Goal: Task Accomplishment & Management: Use online tool/utility

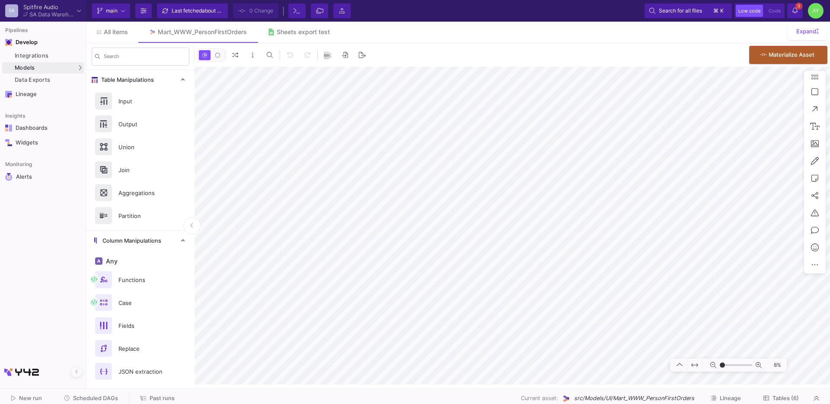
click at [147, 396] on span "Past runs" at bounding box center [157, 398] width 34 height 6
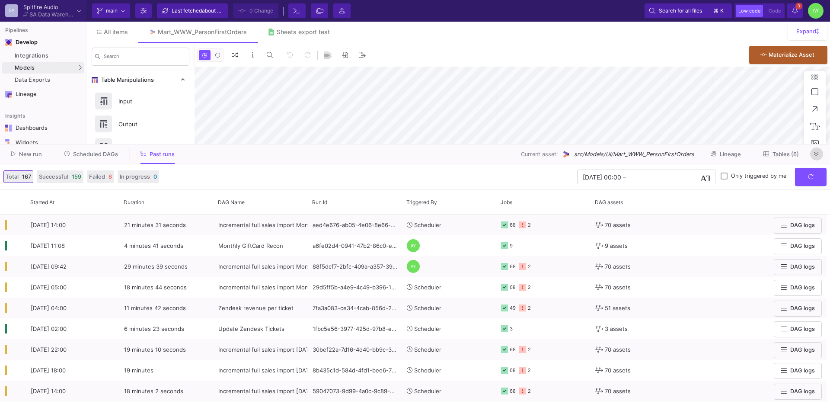
click at [816, 152] on icon at bounding box center [816, 154] width 5 height 6
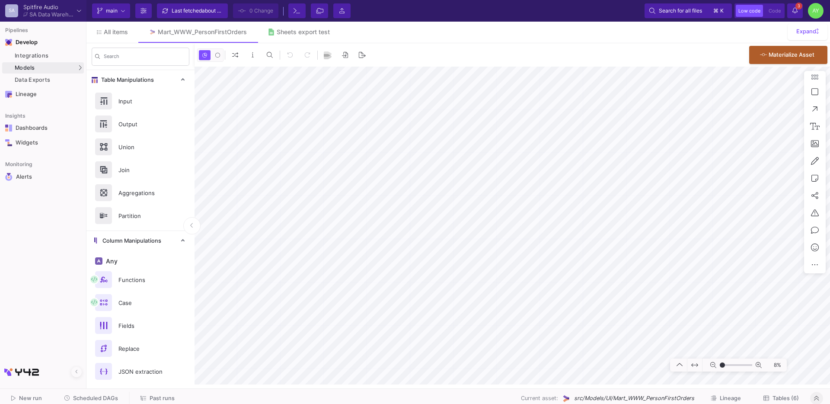
type input "-50"
click at [117, 32] on span "All items" at bounding box center [116, 32] width 24 height 7
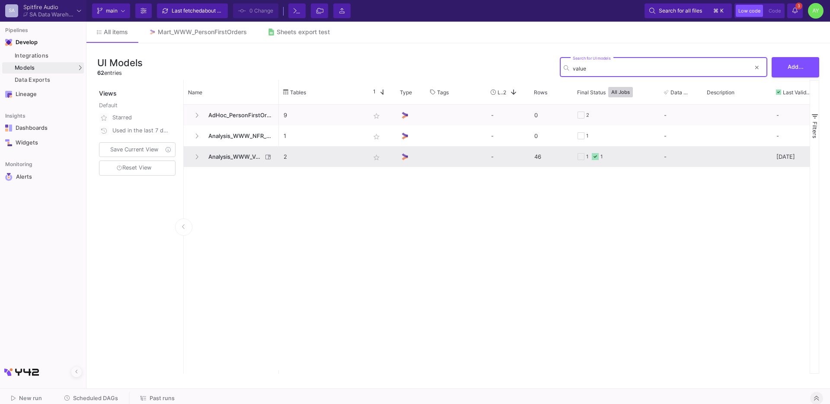
type input "value"
click at [237, 154] on span "Analysis_WWW_ValueHeaderBaseline" at bounding box center [232, 157] width 59 height 20
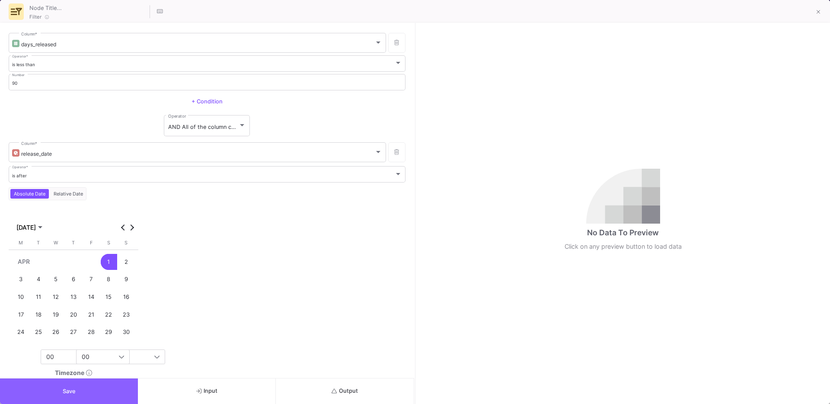
click at [89, 390] on button "Save" at bounding box center [69, 391] width 138 height 26
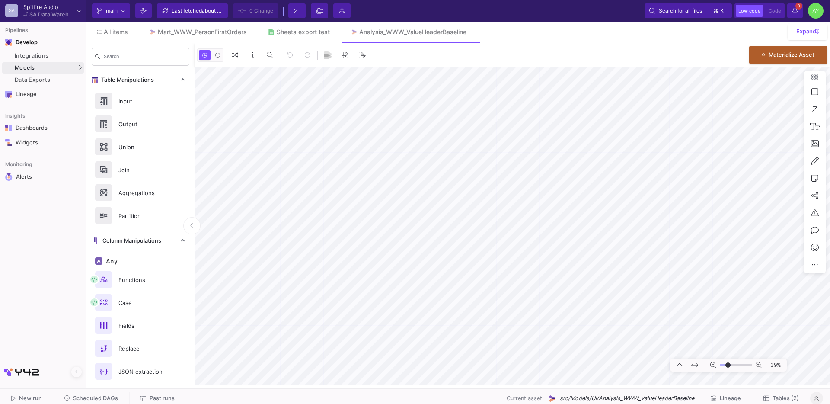
type input "-12"
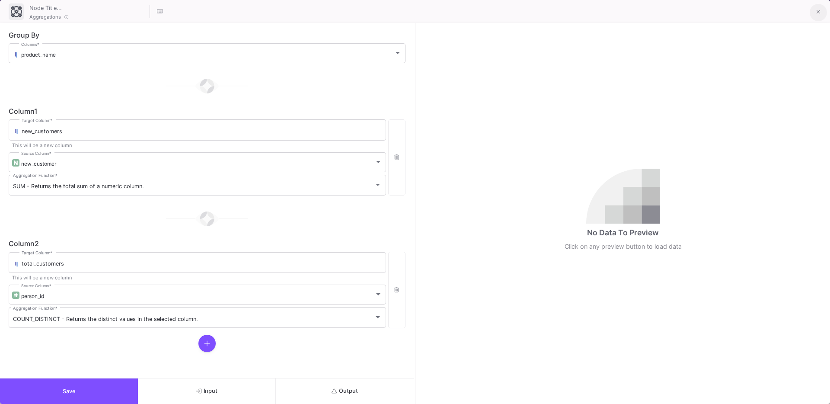
click at [820, 16] on button at bounding box center [818, 12] width 17 height 17
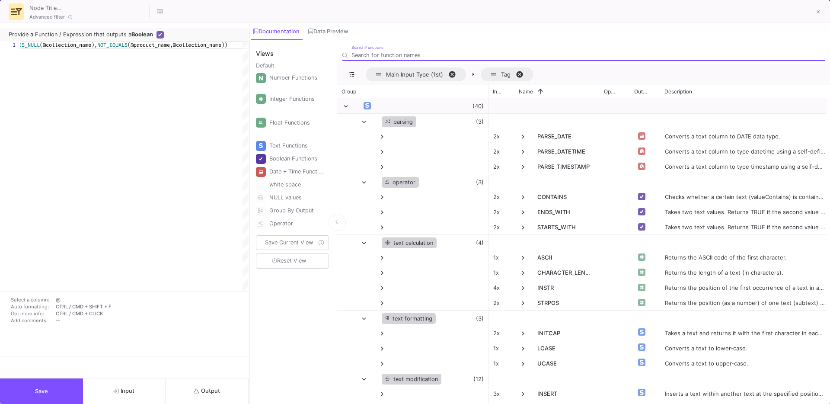
click at [61, 393] on button "Save" at bounding box center [41, 391] width 83 height 26
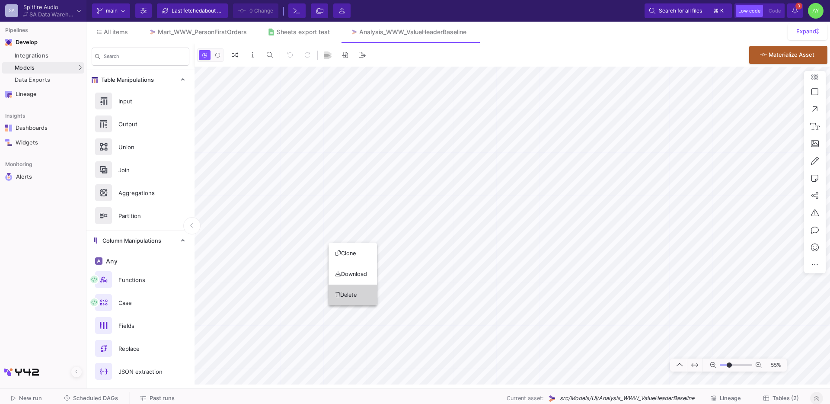
click at [360, 298] on button "Delete" at bounding box center [353, 294] width 48 height 21
click at [344, 233] on button "Clone" at bounding box center [346, 230] width 48 height 21
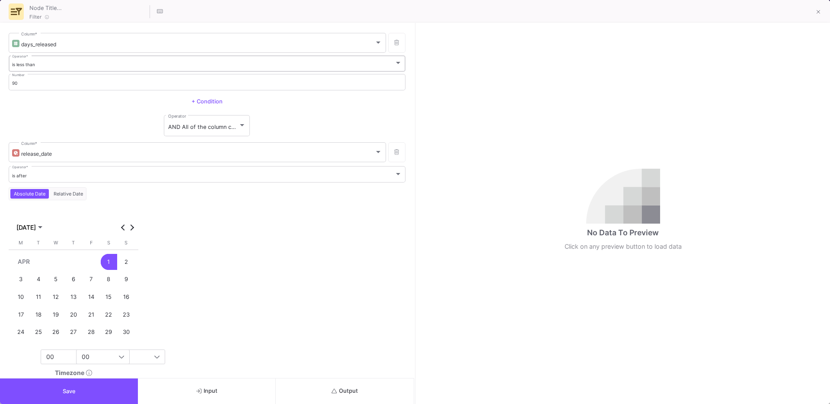
click at [65, 58] on div "is less than Operator *" at bounding box center [207, 63] width 390 height 18
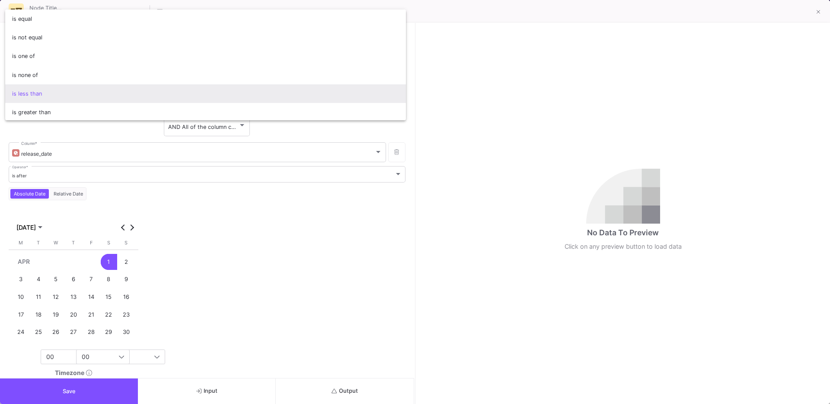
scroll to position [3, 0]
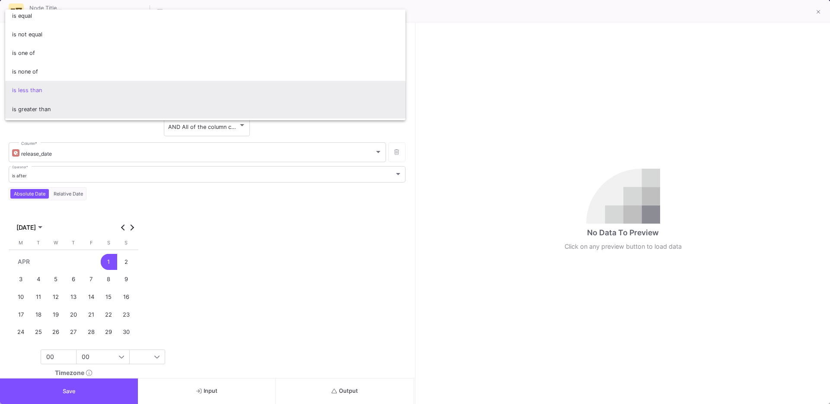
click at [33, 112] on span "is greater than" at bounding box center [205, 109] width 387 height 19
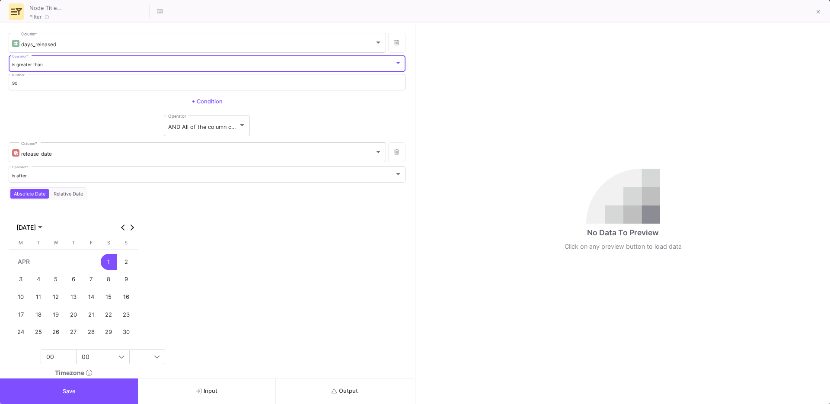
click at [47, 132] on div "AND All of the column conditions (see left bars) have to match Operator" at bounding box center [207, 126] width 397 height 24
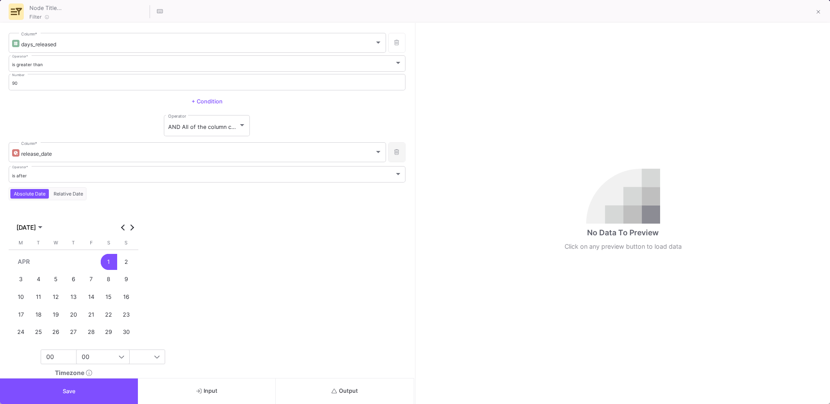
click at [401, 153] on button at bounding box center [396, 152] width 17 height 20
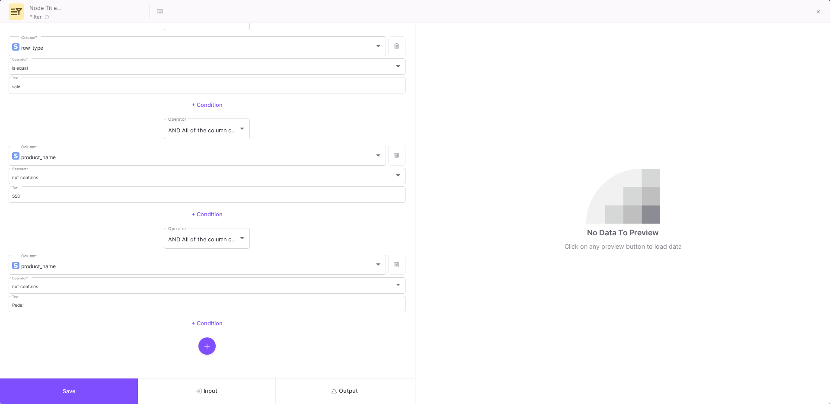
scroll to position [0, 0]
click at [74, 389] on span "Save" at bounding box center [69, 391] width 13 height 6
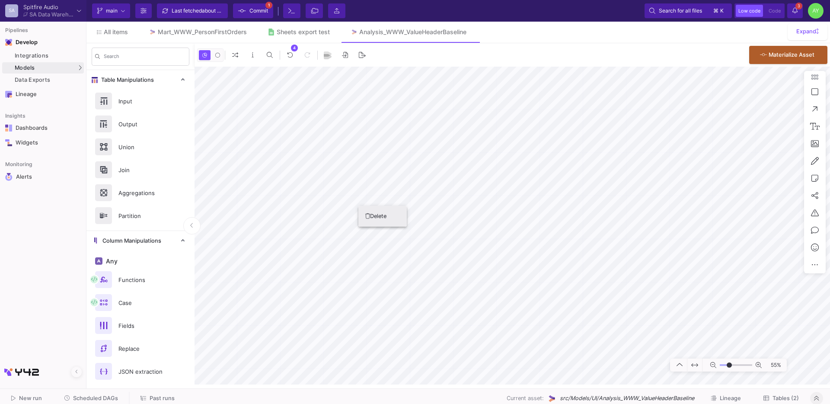
click at [384, 217] on button "Delete" at bounding box center [382, 216] width 48 height 21
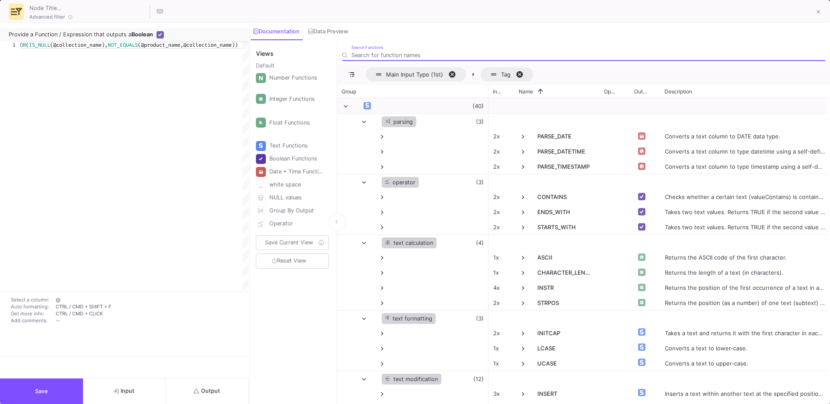
click at [57, 393] on button "Save" at bounding box center [41, 391] width 83 height 26
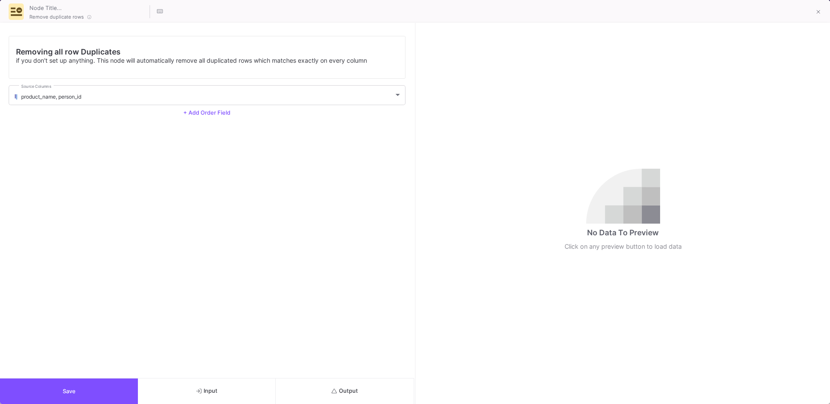
click at [344, 378] on button "Output" at bounding box center [345, 391] width 138 height 26
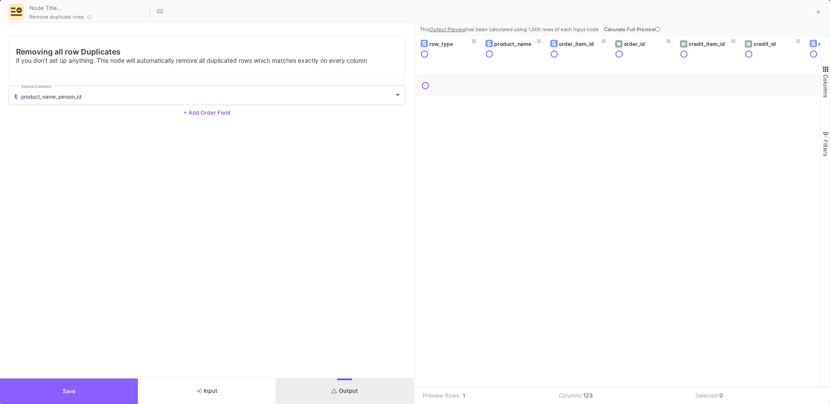
click at [73, 395] on button "Save" at bounding box center [69, 391] width 138 height 26
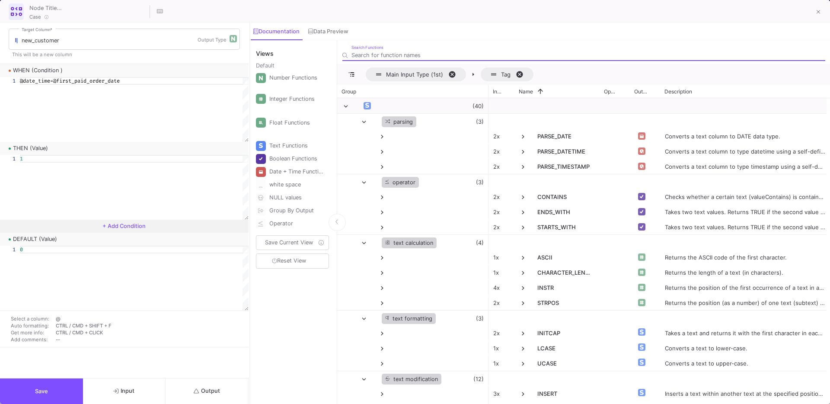
click at [43, 391] on span "Save" at bounding box center [41, 391] width 13 height 6
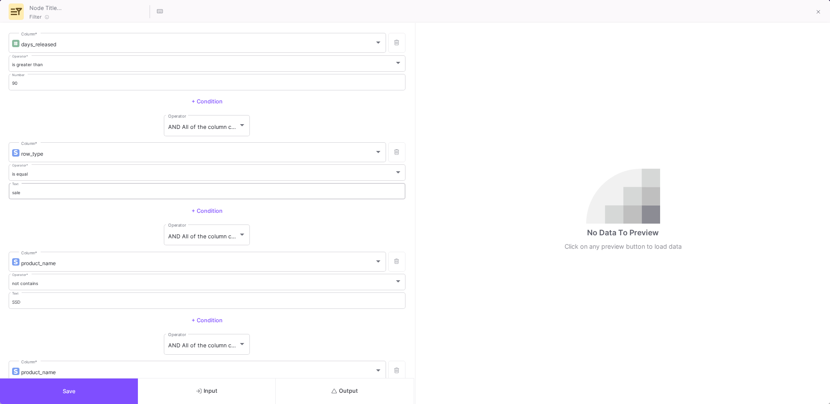
scroll to position [106, 0]
click at [197, 350] on div at bounding box center [207, 345] width 397 height 17
click at [208, 348] on icon "button" at bounding box center [207, 346] width 6 height 7
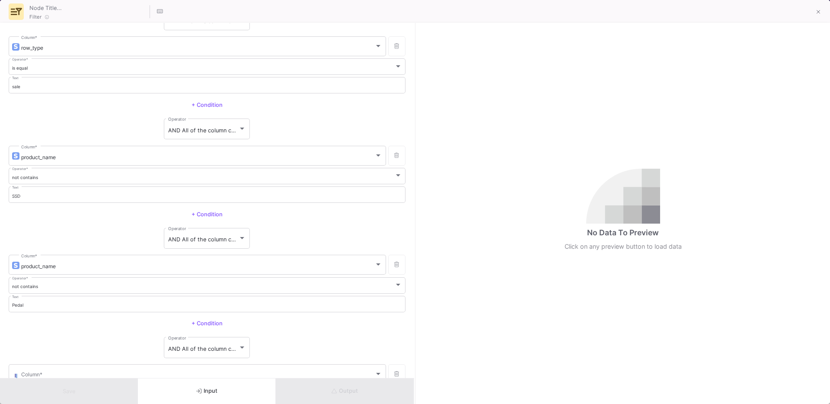
scroll to position [159, 0]
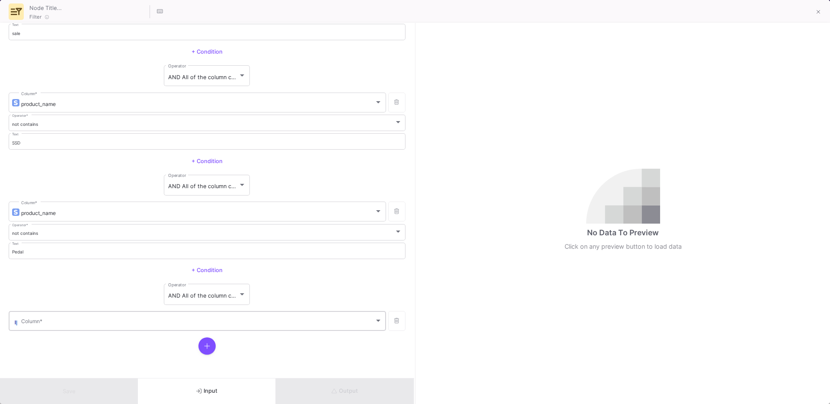
click at [92, 326] on div "Column *" at bounding box center [201, 320] width 361 height 21
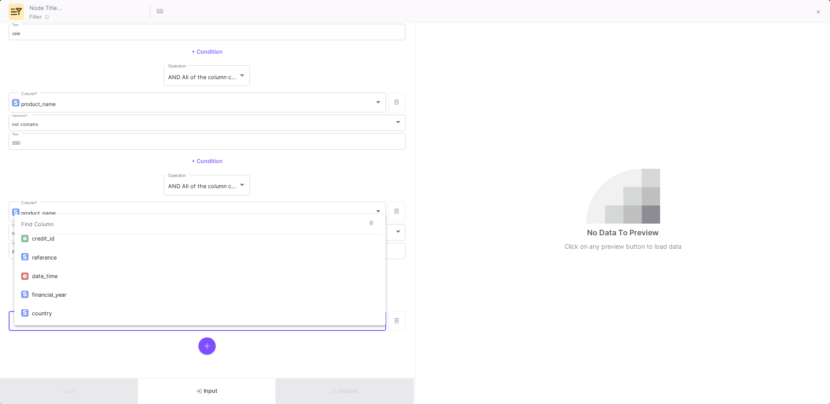
scroll to position [100, 0]
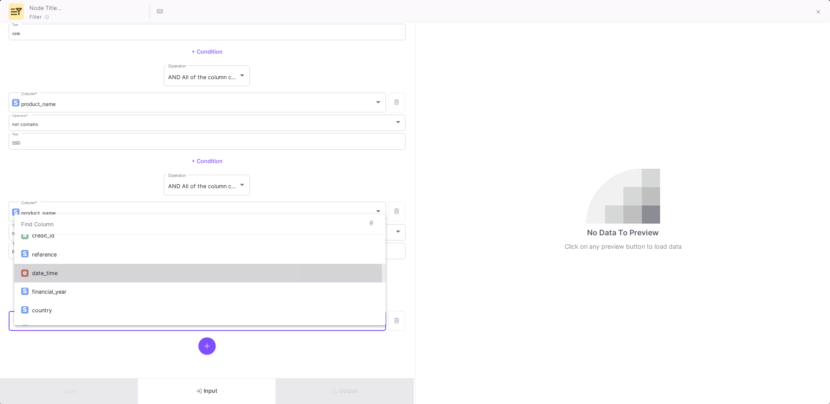
click at [67, 279] on div "date_time" at bounding box center [205, 273] width 347 height 19
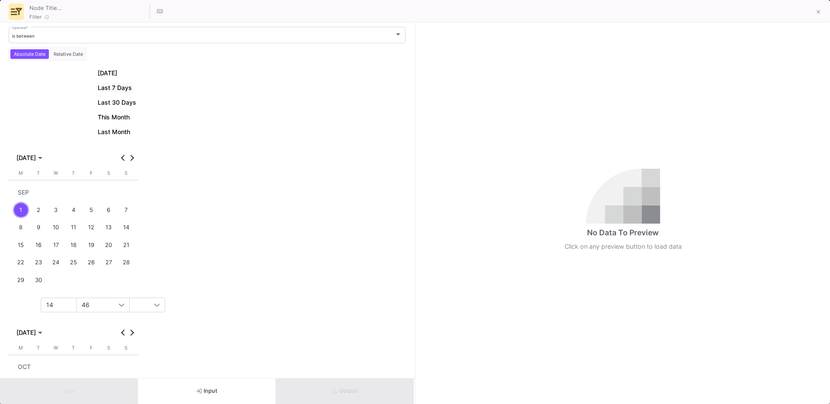
scroll to position [472, 0]
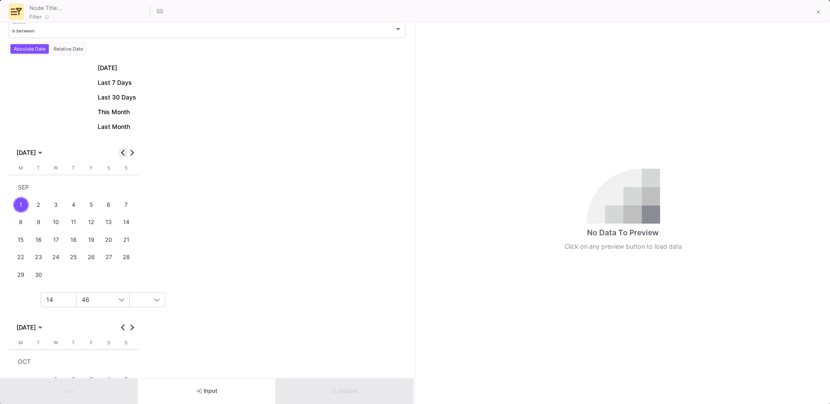
click at [124, 154] on button "Previous month" at bounding box center [123, 152] width 9 height 9
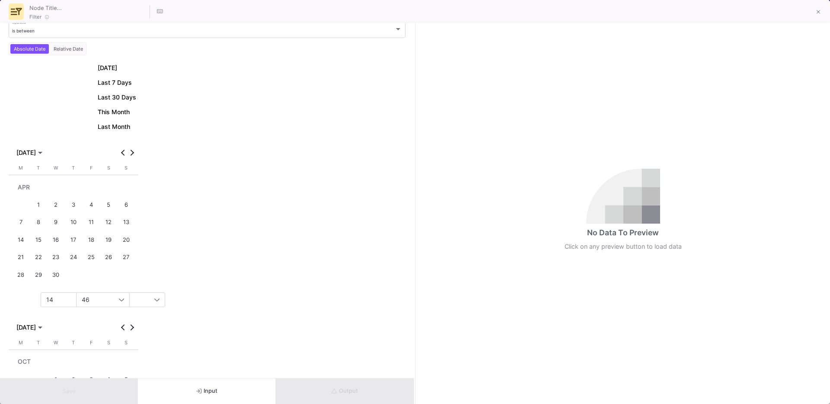
click at [37, 202] on div "1" at bounding box center [39, 205] width 16 height 16
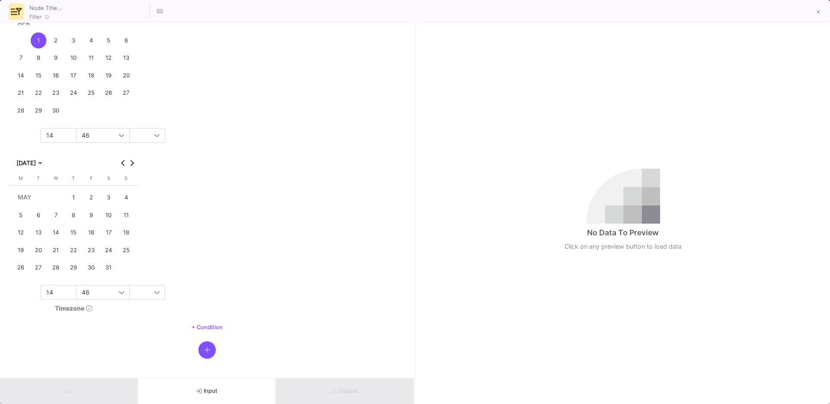
scroll to position [641, 0]
click at [132, 162] on span "Next month" at bounding box center [132, 159] width 9 height 9
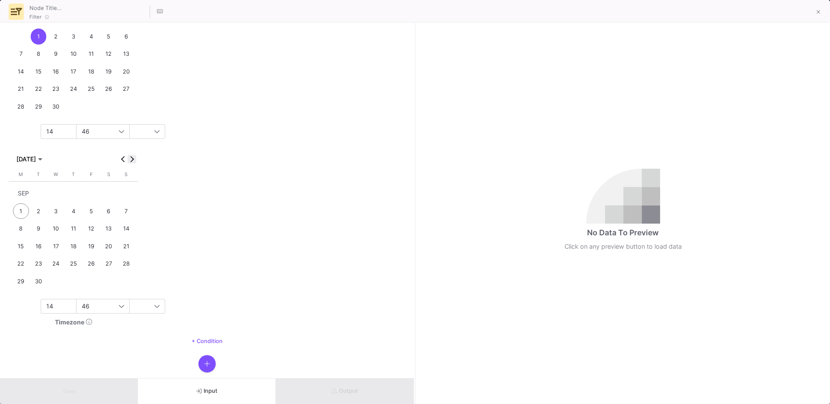
click at [132, 162] on span "Next month" at bounding box center [132, 159] width 9 height 9
click at [123, 160] on button "Previous month" at bounding box center [123, 159] width 9 height 9
click at [121, 154] on div "[DATE]" at bounding box center [73, 158] width 125 height 11
click at [122, 158] on button "Previous month" at bounding box center [123, 159] width 9 height 9
click at [126, 266] on div "31" at bounding box center [126, 263] width 16 height 16
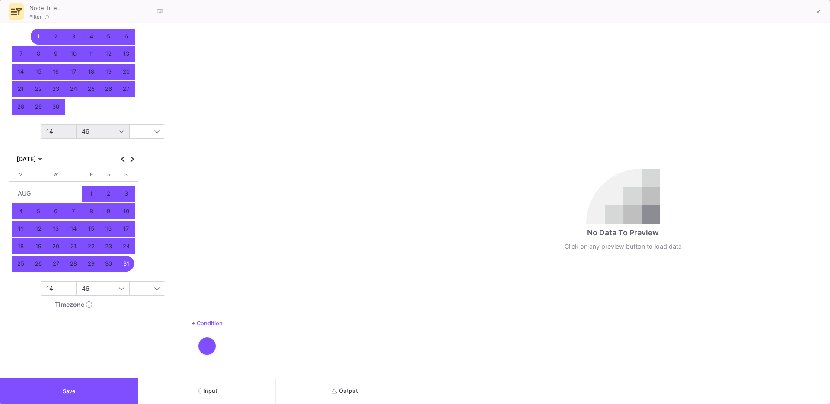
click at [58, 131] on div "14" at bounding box center [82, 131] width 73 height 7
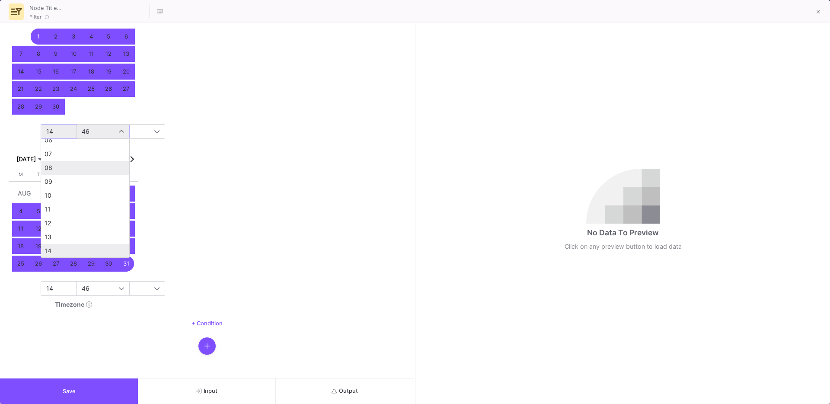
scroll to position [0, 0]
click at [64, 150] on span "00" at bounding box center [85, 147] width 81 height 7
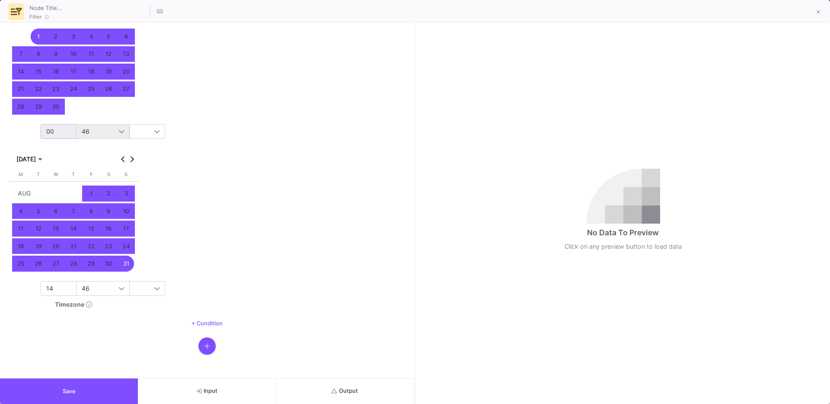
click at [96, 139] on div "[DATE] Last 7 Days Last 30 Days This Month Last Month [DATE] [DATE] [DATE] M [D…" at bounding box center [74, 103] width 130 height 419
click at [103, 131] on div "46" at bounding box center [118, 131] width 73 height 7
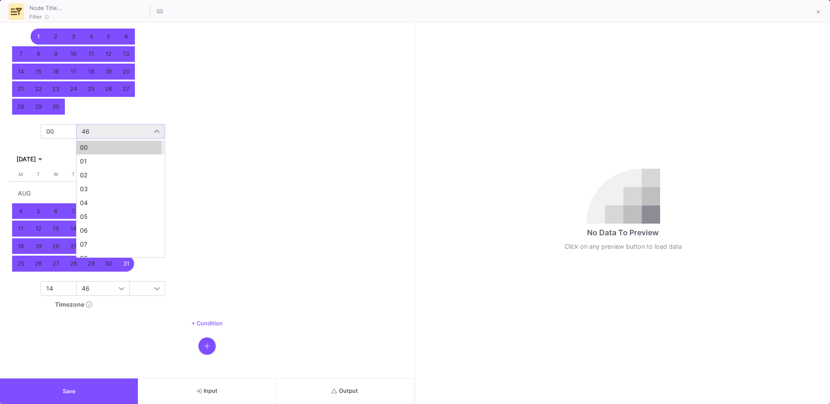
click at [98, 148] on span "00" at bounding box center [120, 147] width 81 height 7
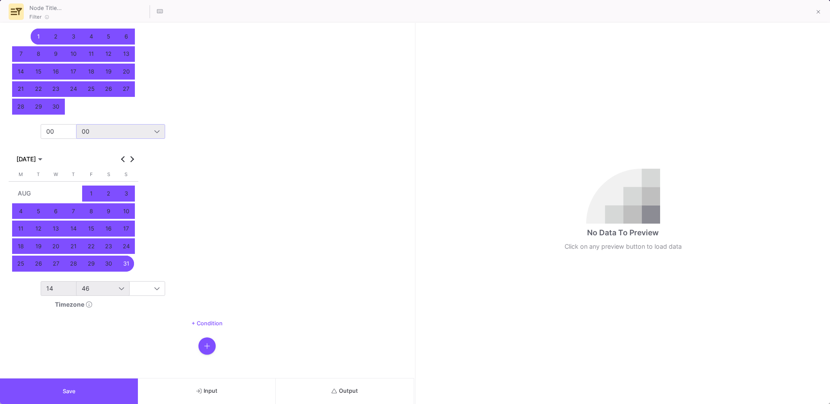
click at [63, 290] on div "14" at bounding box center [82, 288] width 73 height 7
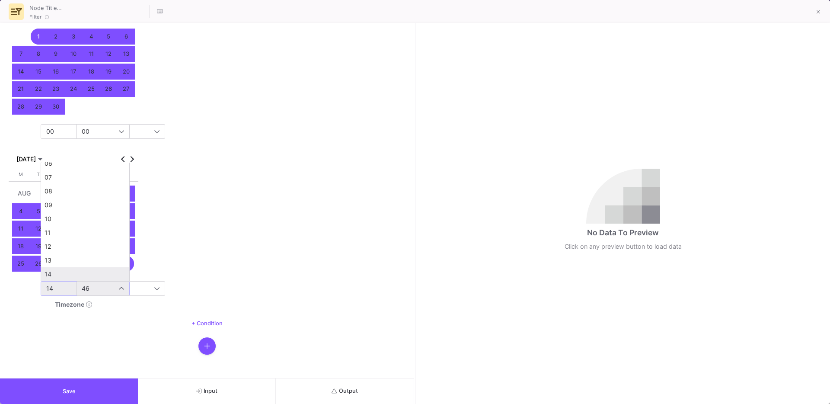
scroll to position [217, 0]
click at [86, 272] on span "23" at bounding box center [85, 271] width 81 height 7
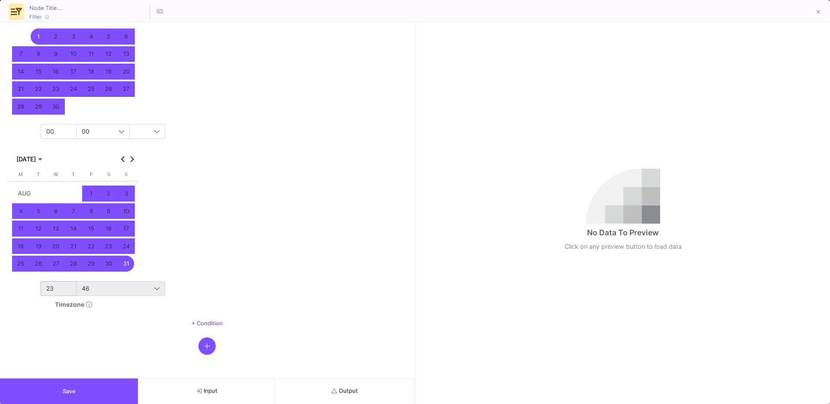
click at [96, 288] on div "46" at bounding box center [118, 288] width 73 height 7
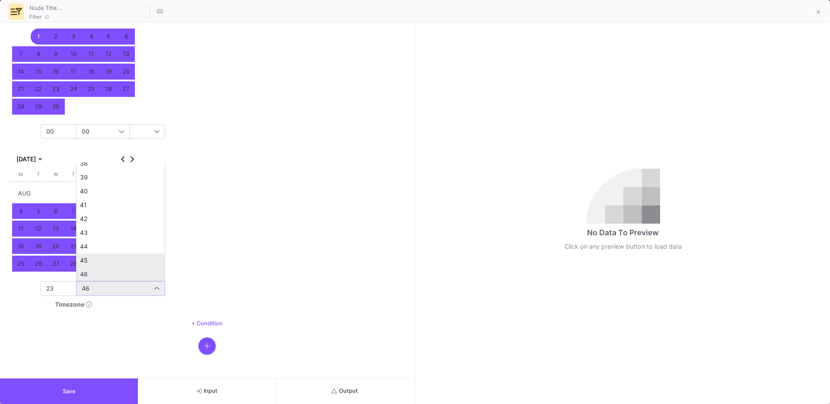
scroll to position [715, 0]
click at [105, 266] on mat-option "59" at bounding box center [121, 272] width 88 height 14
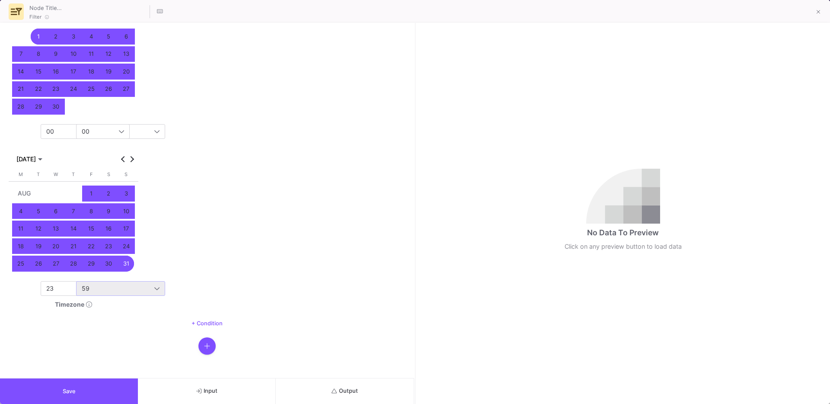
click at [91, 393] on button "Save" at bounding box center [69, 391] width 138 height 26
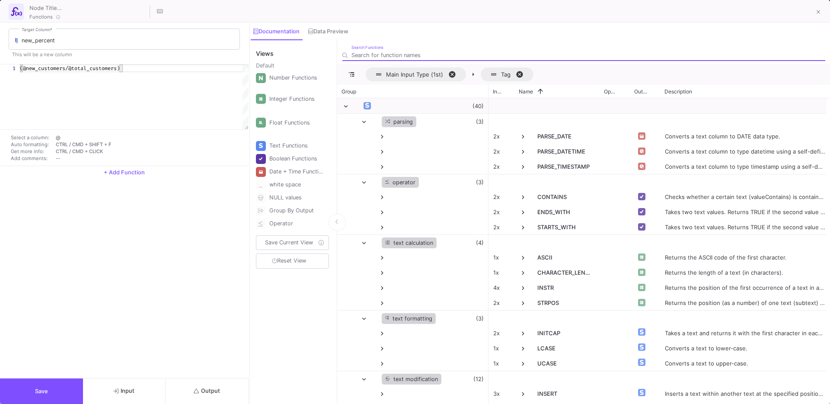
click at [196, 385] on button "Output" at bounding box center [207, 391] width 83 height 26
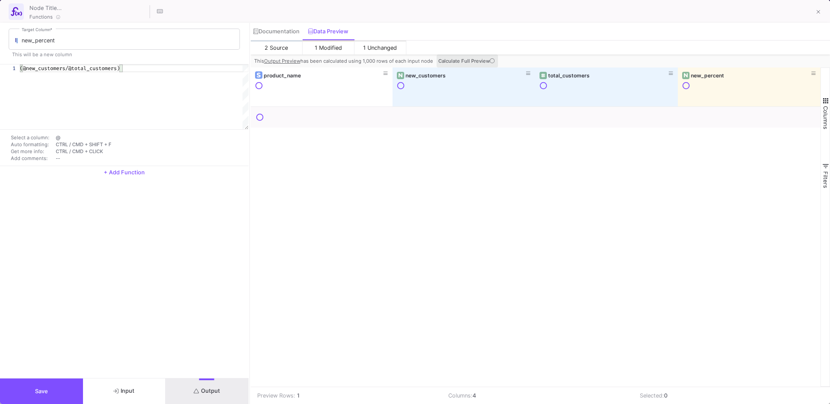
click at [466, 63] on span "Calculate Full Preview" at bounding box center [467, 61] width 58 height 6
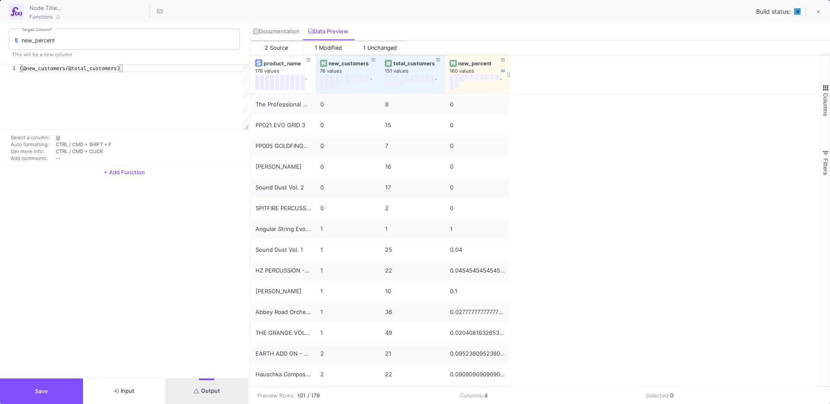
click at [472, 63] on div "new_percent" at bounding box center [479, 63] width 43 height 6
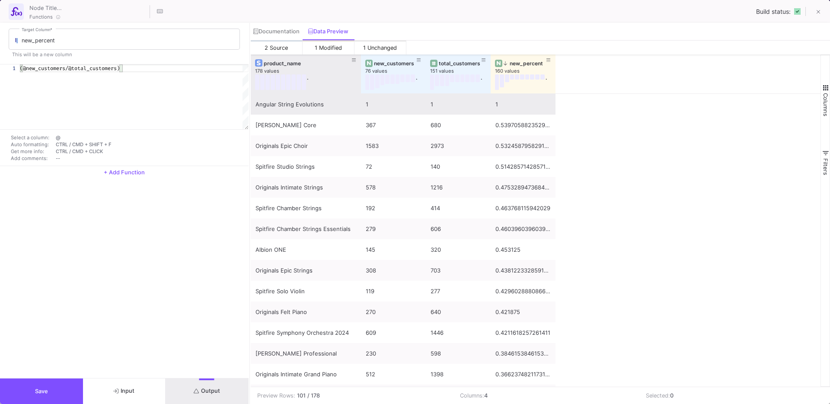
drag, startPoint x: 314, startPoint y: 87, endPoint x: 360, endPoint y: 100, distance: 47.1
click at [360, 100] on div "product_name 178 values . new_customers 76 values . total_customers 151 values …" at bounding box center [536, 220] width 570 height 332
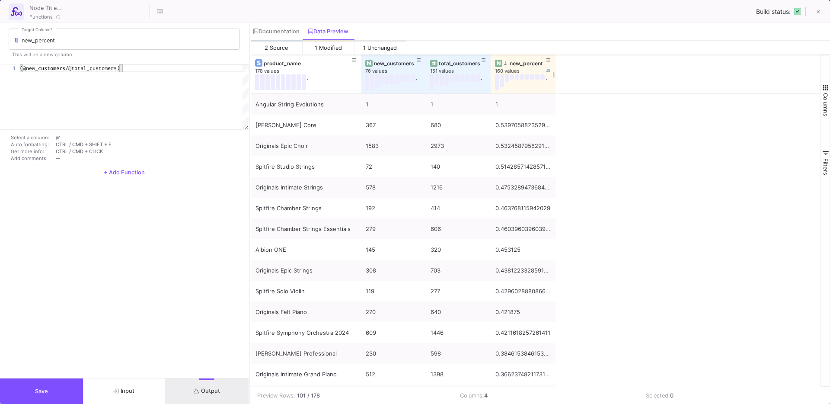
click at [517, 63] on div "new_percent" at bounding box center [525, 63] width 43 height 6
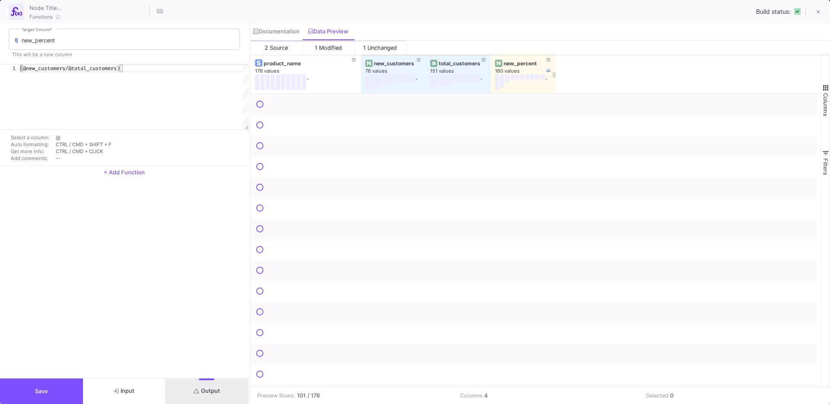
click at [517, 63] on div "new_percent" at bounding box center [525, 63] width 43 height 6
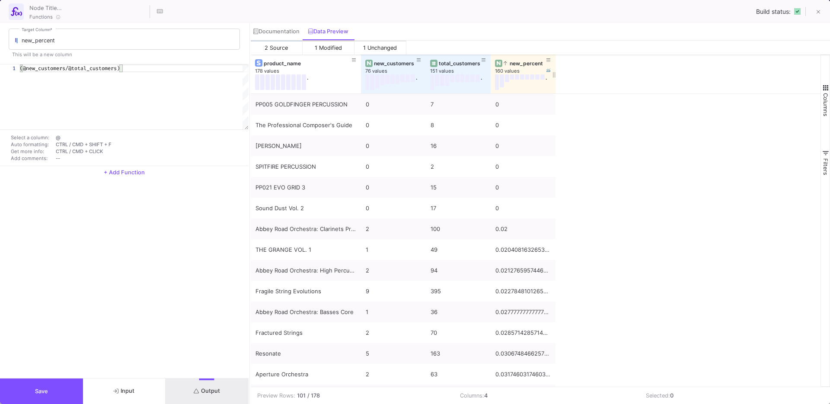
click at [527, 64] on div "new_percent" at bounding box center [525, 63] width 43 height 6
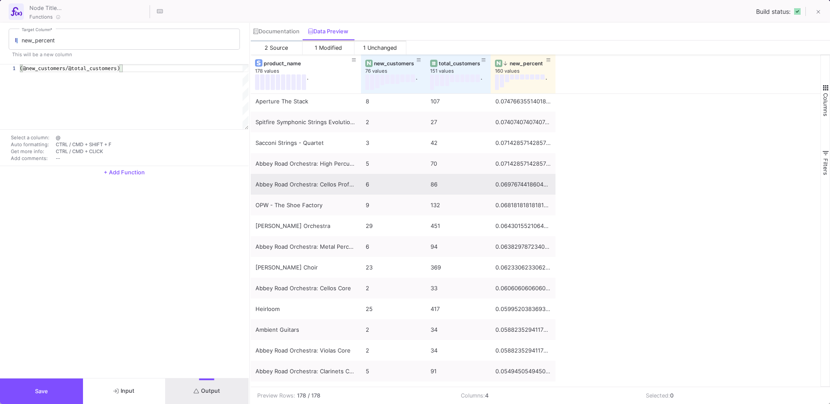
scroll to position [2919, 0]
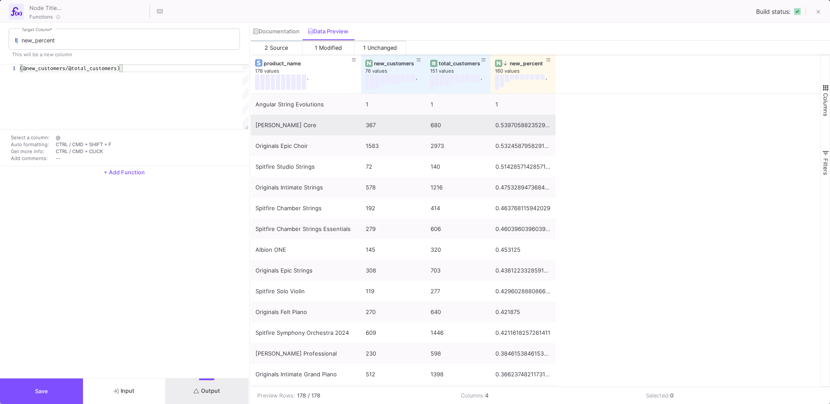
click at [524, 128] on div "0.5397058823529411" at bounding box center [522, 125] width 55 height 20
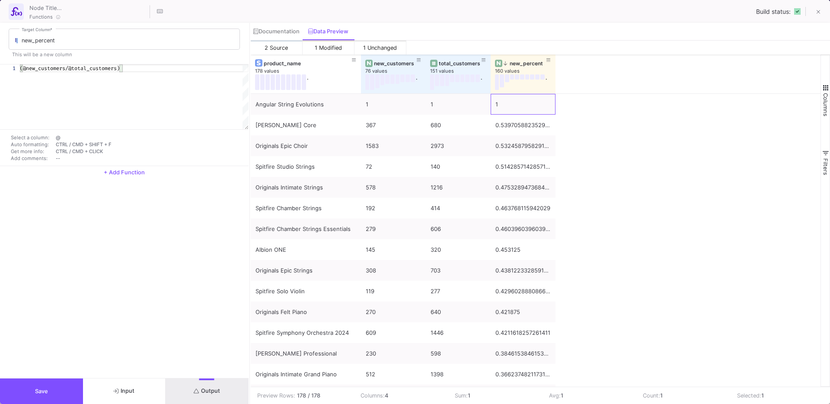
click at [51, 390] on button "Save" at bounding box center [41, 391] width 83 height 26
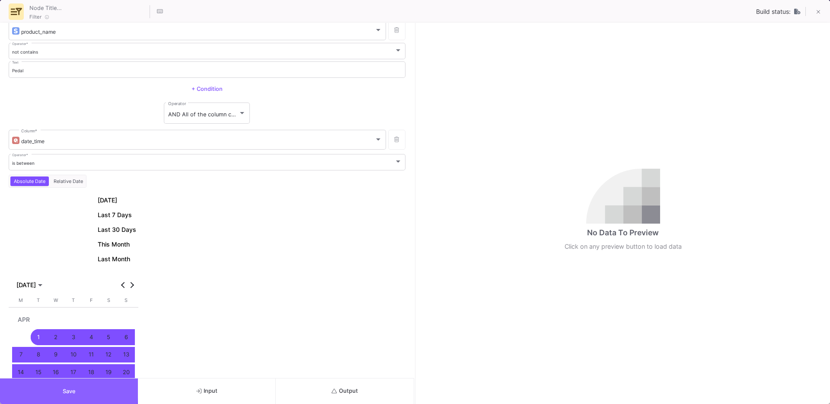
click at [54, 389] on button "Save" at bounding box center [69, 391] width 138 height 26
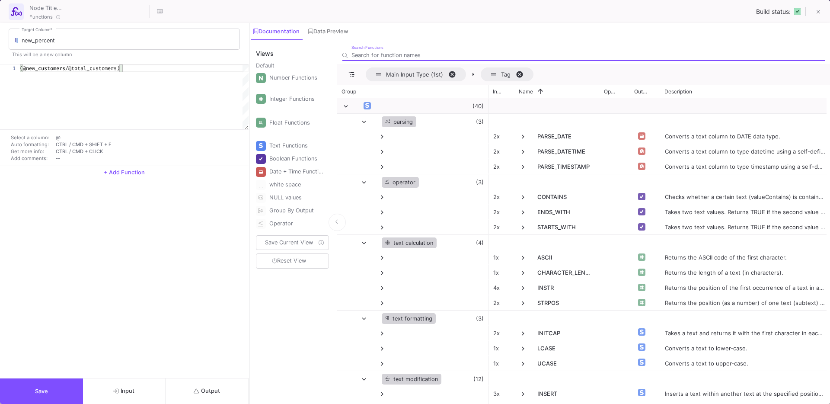
click at [199, 385] on button "Output" at bounding box center [207, 391] width 83 height 26
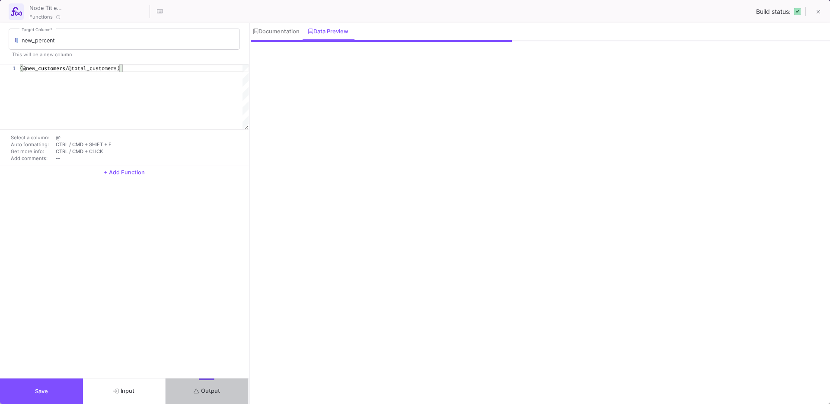
click at [199, 385] on button "Output" at bounding box center [207, 391] width 83 height 26
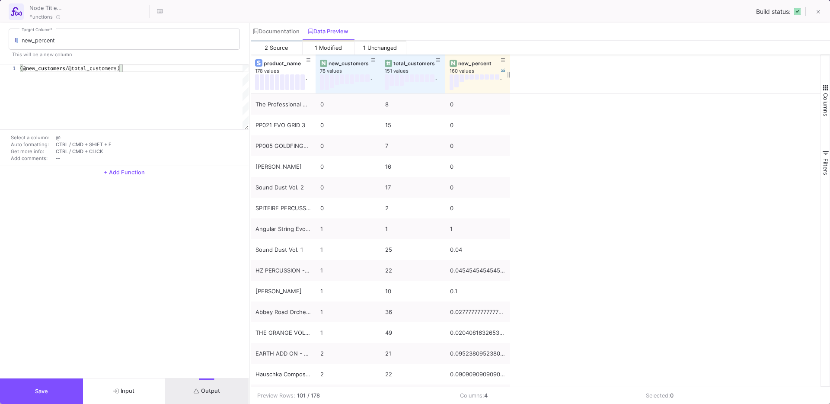
click at [472, 64] on div "new_percent" at bounding box center [479, 63] width 43 height 6
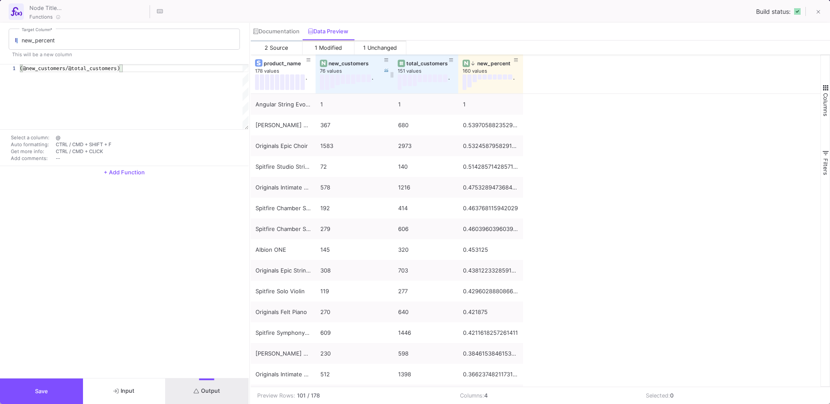
drag, startPoint x: 379, startPoint y: 89, endPoint x: 386, endPoint y: 88, distance: 7.4
click at [392, 88] on div at bounding box center [393, 73] width 3 height 39
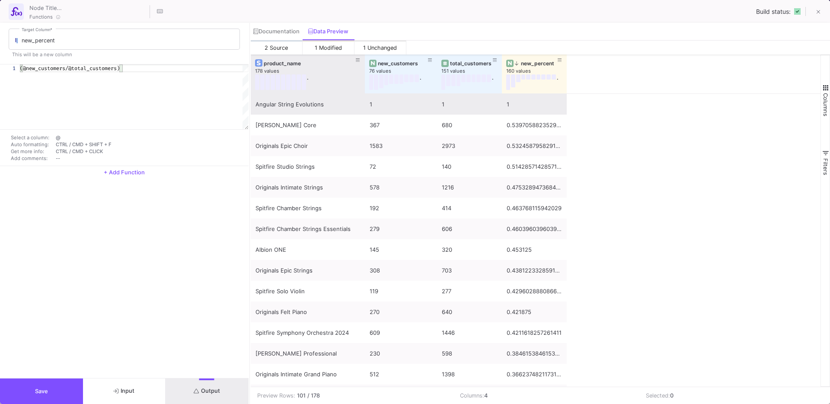
drag, startPoint x: 314, startPoint y: 90, endPoint x: 367, endPoint y: 106, distance: 55.9
click at [367, 106] on div "product_name 178 values . new_customers 76 values . total_customers 151 values …" at bounding box center [536, 220] width 570 height 332
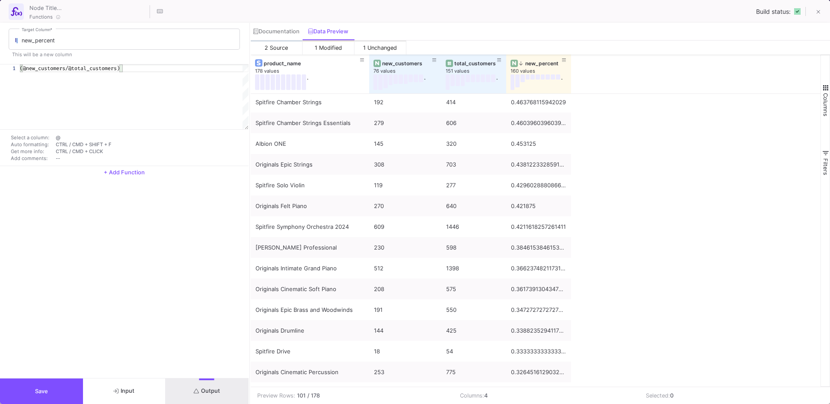
scroll to position [120, 0]
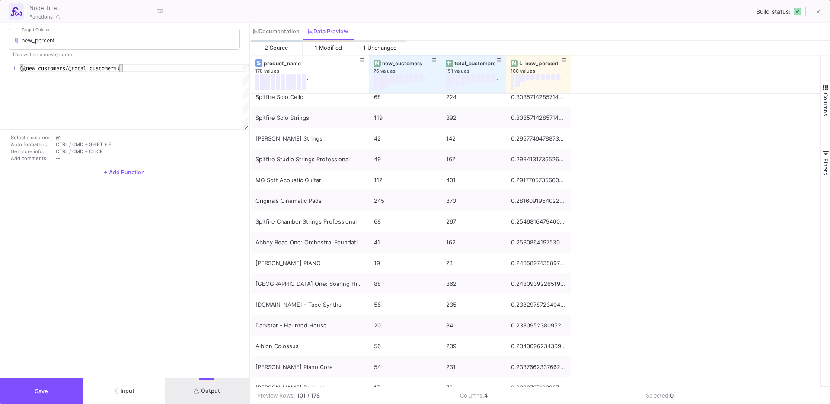
click at [51, 390] on button "Save" at bounding box center [41, 391] width 83 height 26
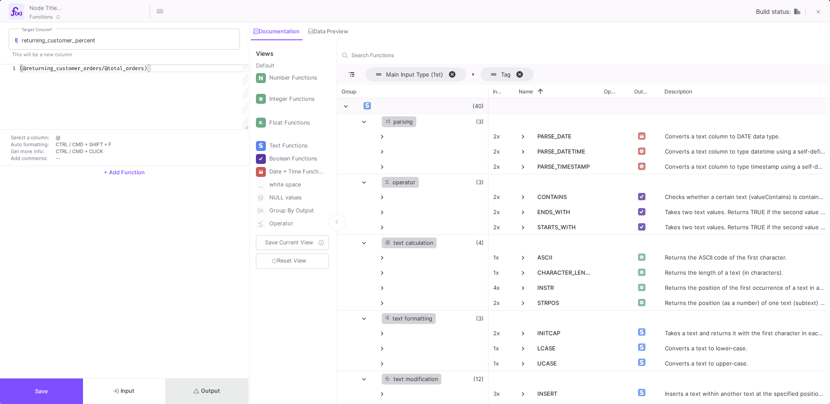
click at [193, 396] on button "Output" at bounding box center [207, 391] width 83 height 26
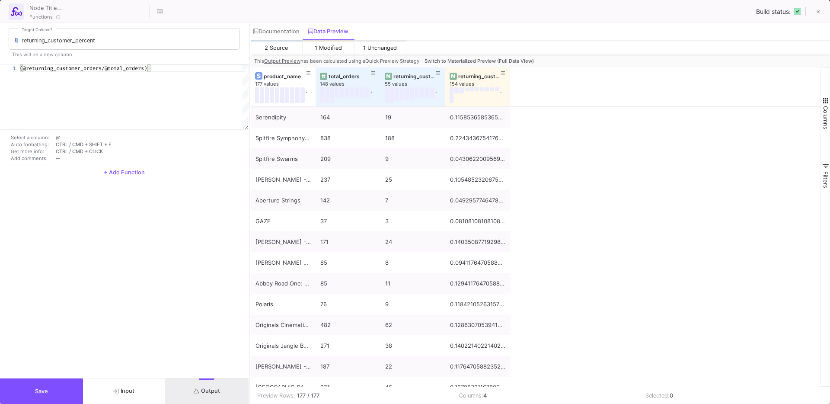
click at [497, 60] on span "Switch to Materialized Preview (Full Data View)" at bounding box center [479, 61] width 109 height 6
click at [497, 67] on button at bounding box center [503, 73] width 13 height 13
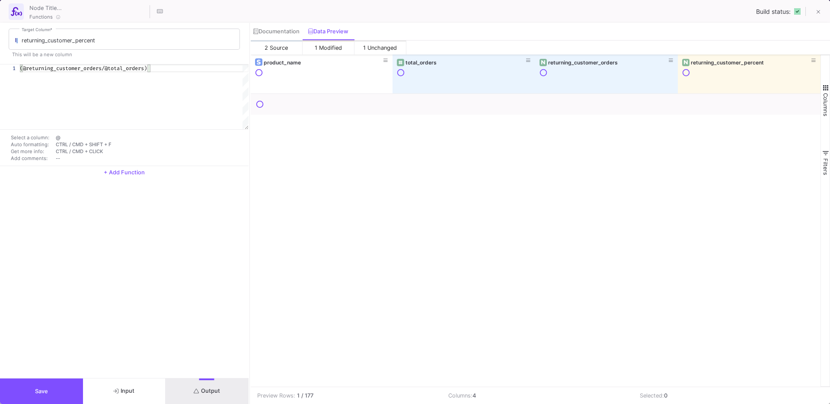
click at [562, 141] on div at bounding box center [536, 240] width 570 height 293
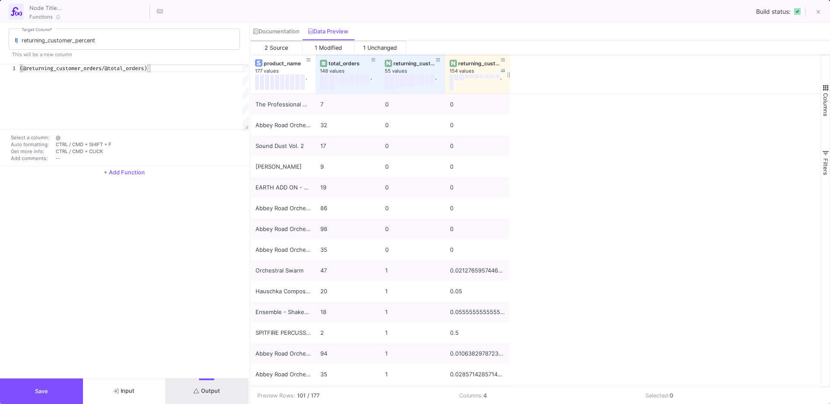
click at [475, 64] on div "returning_customer_percent" at bounding box center [479, 63] width 43 height 6
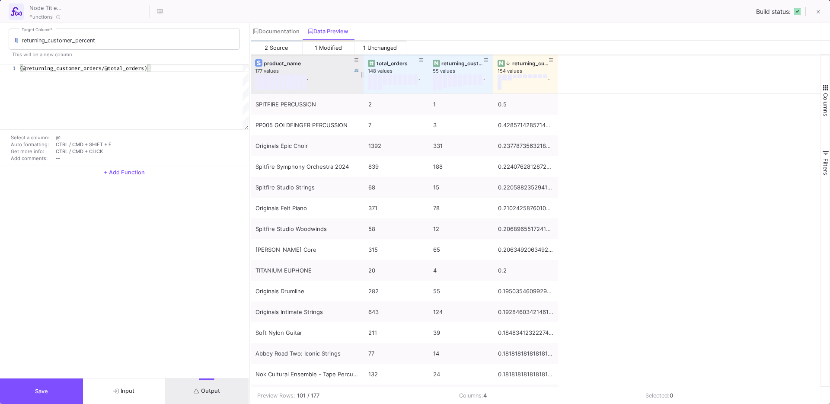
drag, startPoint x: 314, startPoint y: 86, endPoint x: 362, endPoint y: 86, distance: 48.0
click at [362, 86] on div at bounding box center [363, 73] width 3 height 39
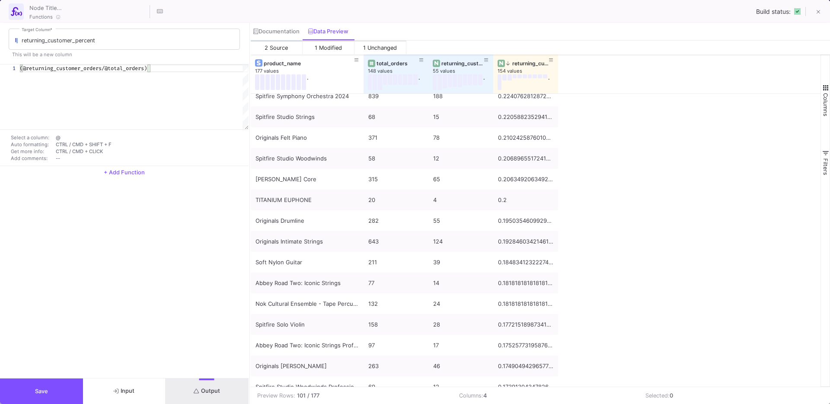
scroll to position [83, 0]
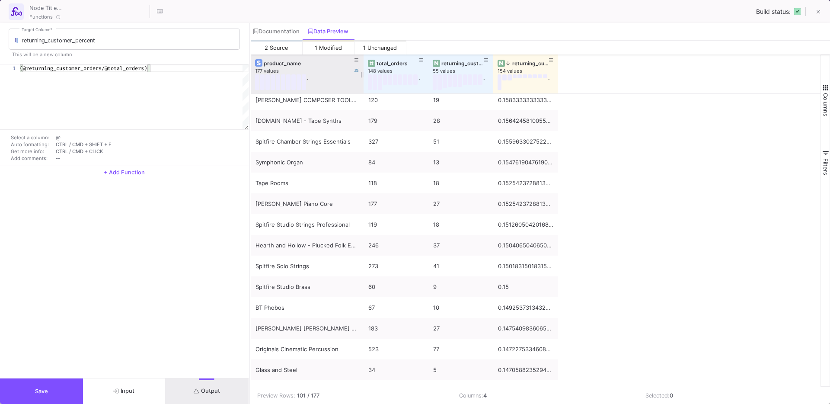
click at [284, 63] on div "product_name" at bounding box center [309, 63] width 91 height 6
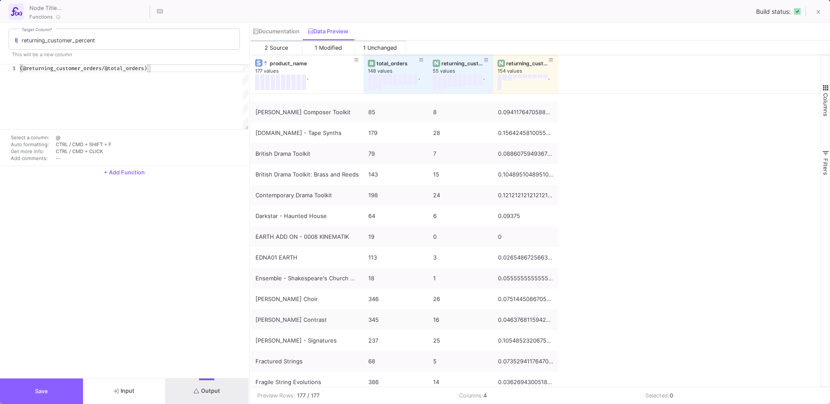
click at [45, 393] on span "Save" at bounding box center [41, 391] width 13 height 6
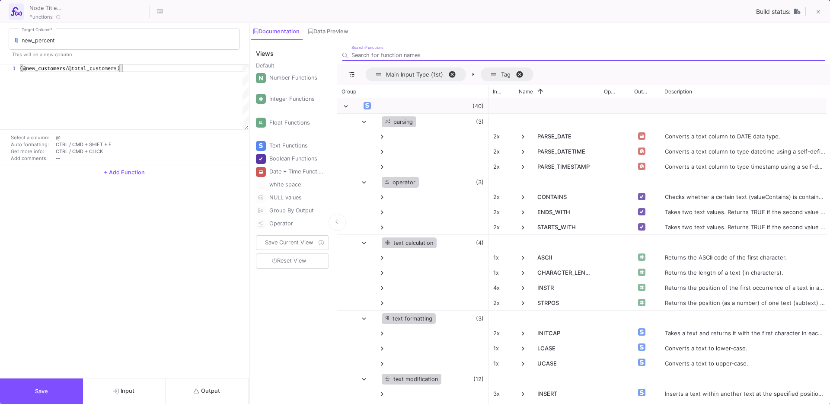
click at [211, 389] on span "Output" at bounding box center [207, 390] width 26 height 6
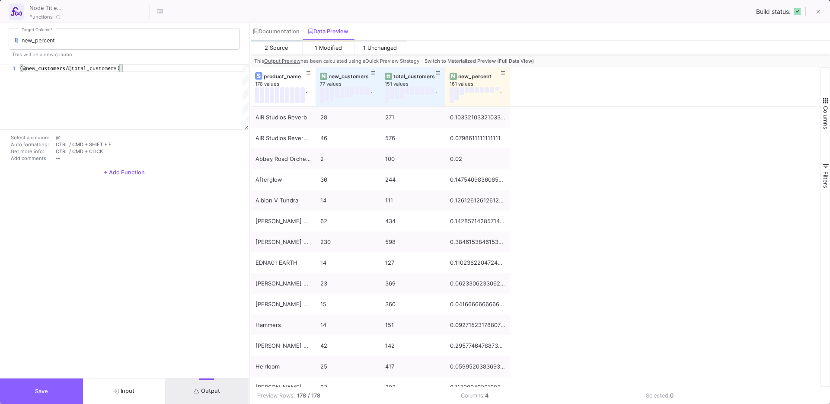
click at [46, 393] on span "Save" at bounding box center [41, 391] width 13 height 6
